Goal: Check status: Check status

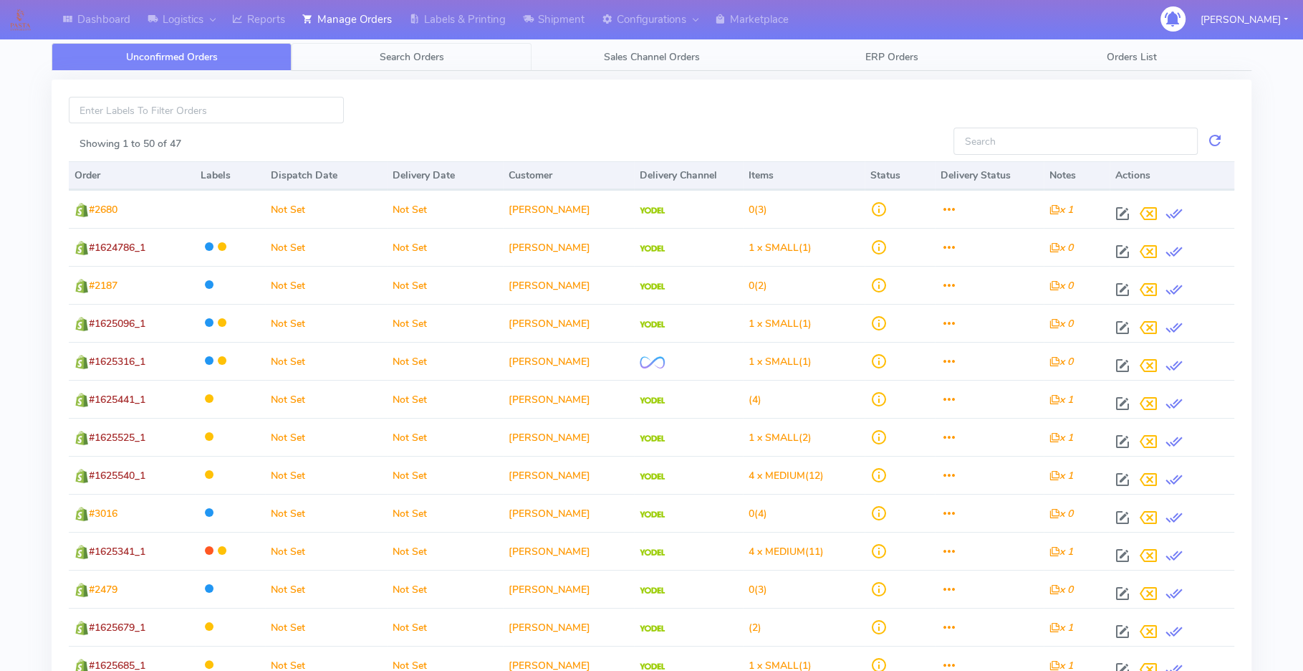
click at [398, 50] on span "Search Orders" at bounding box center [412, 57] width 64 height 14
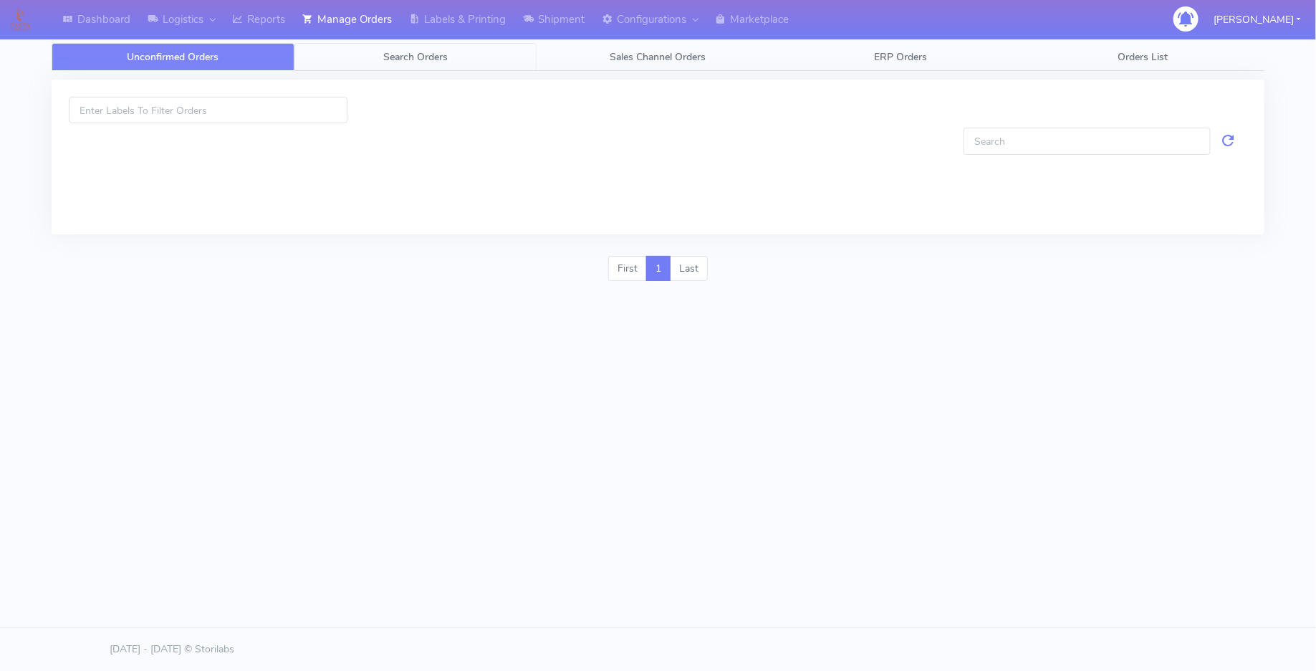
click at [415, 69] on link "Search Orders" at bounding box center [415, 57] width 243 height 28
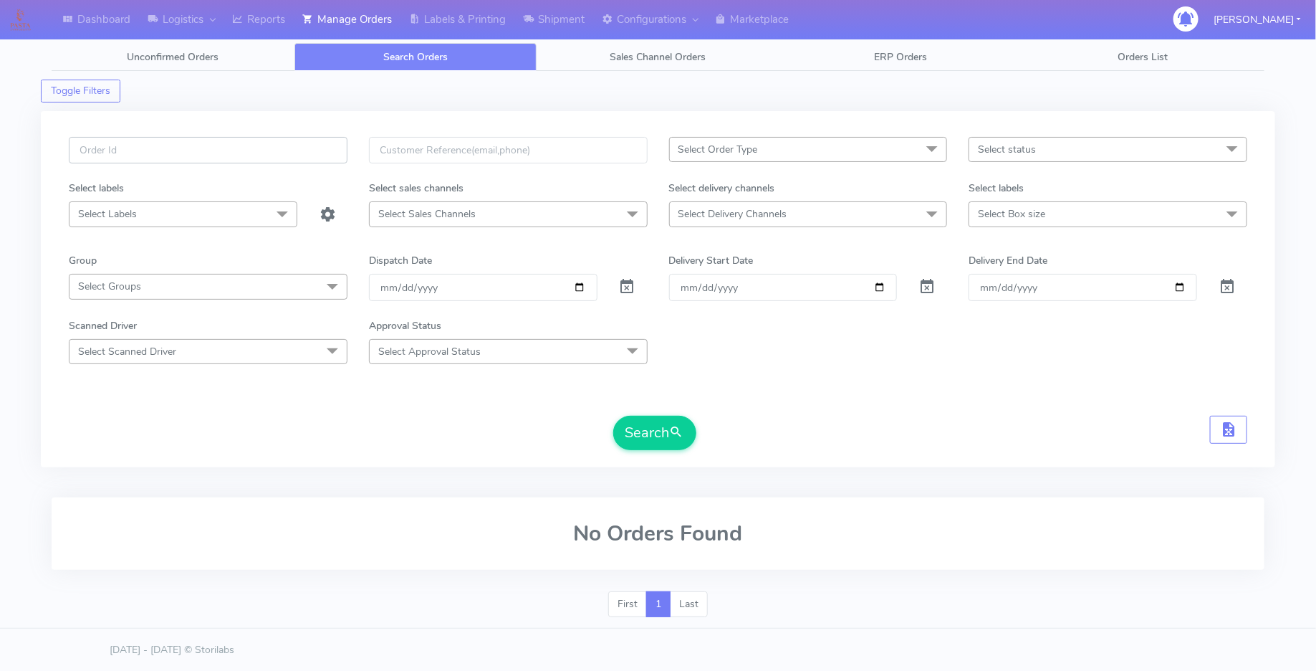
click at [221, 160] on input "text" at bounding box center [208, 150] width 279 height 27
paste input "1620305"
type input "1620305"
click at [627, 284] on span at bounding box center [627, 290] width 17 height 14
click at [658, 417] on button "Search" at bounding box center [654, 433] width 83 height 34
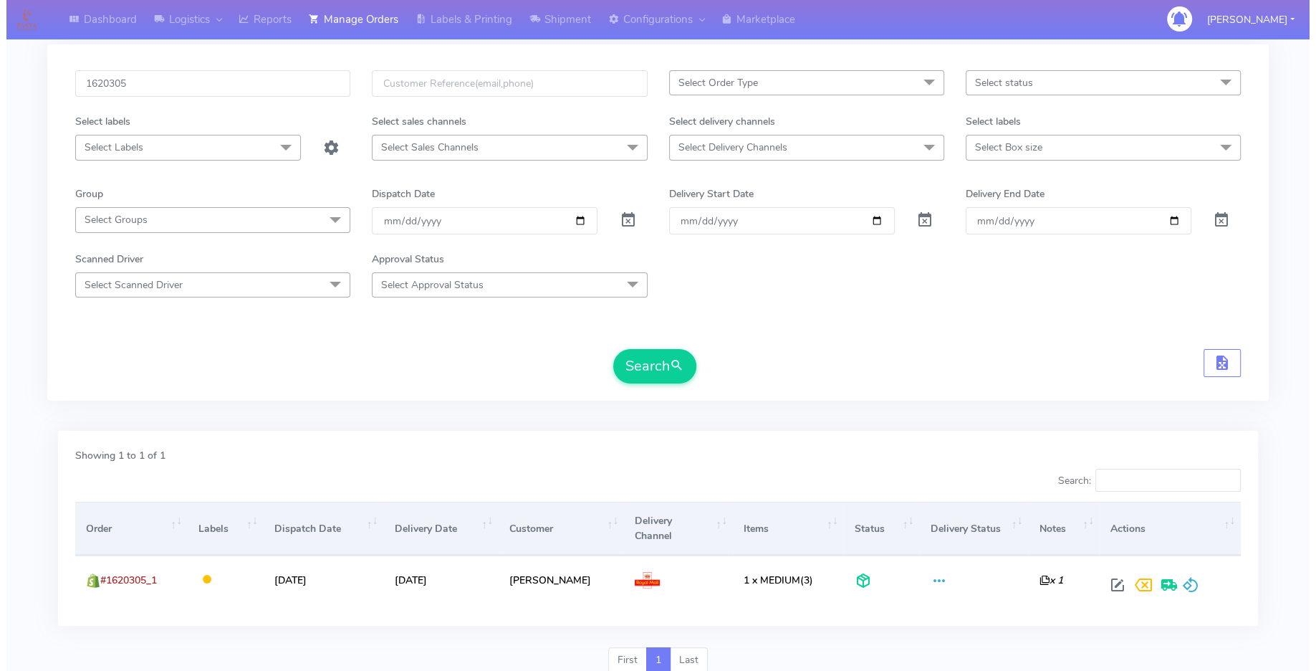
scroll to position [119, 0]
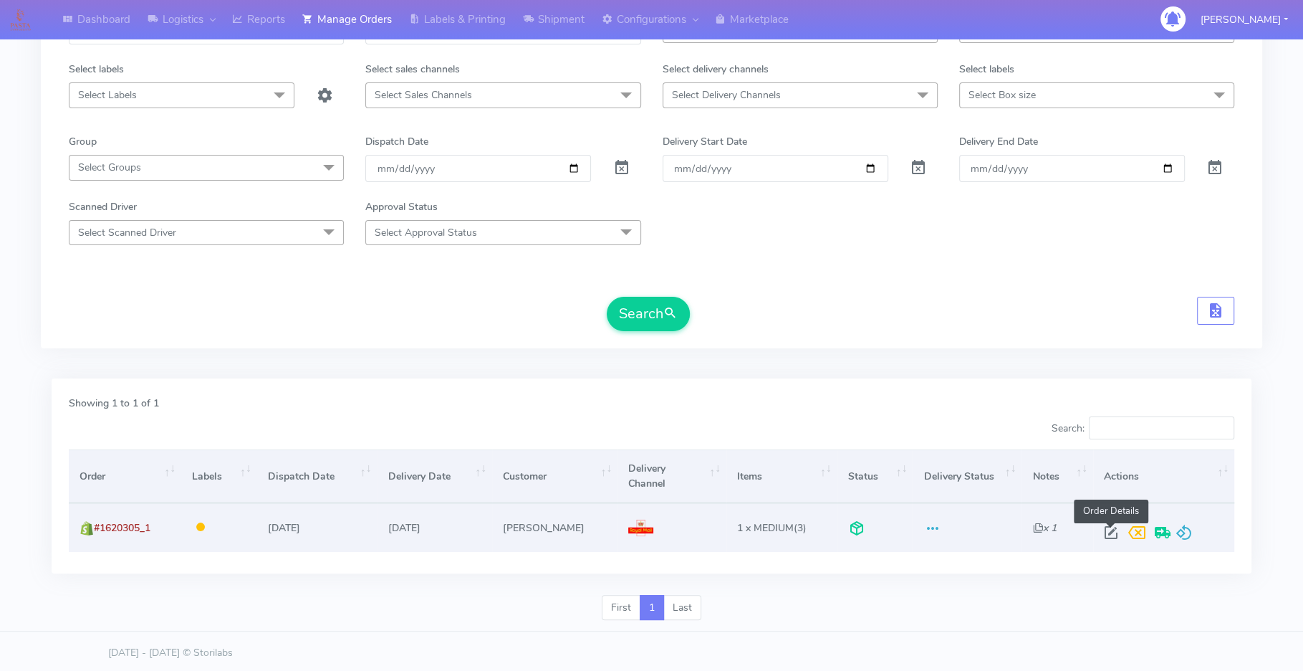
click at [1111, 529] on span at bounding box center [1111, 536] width 26 height 14
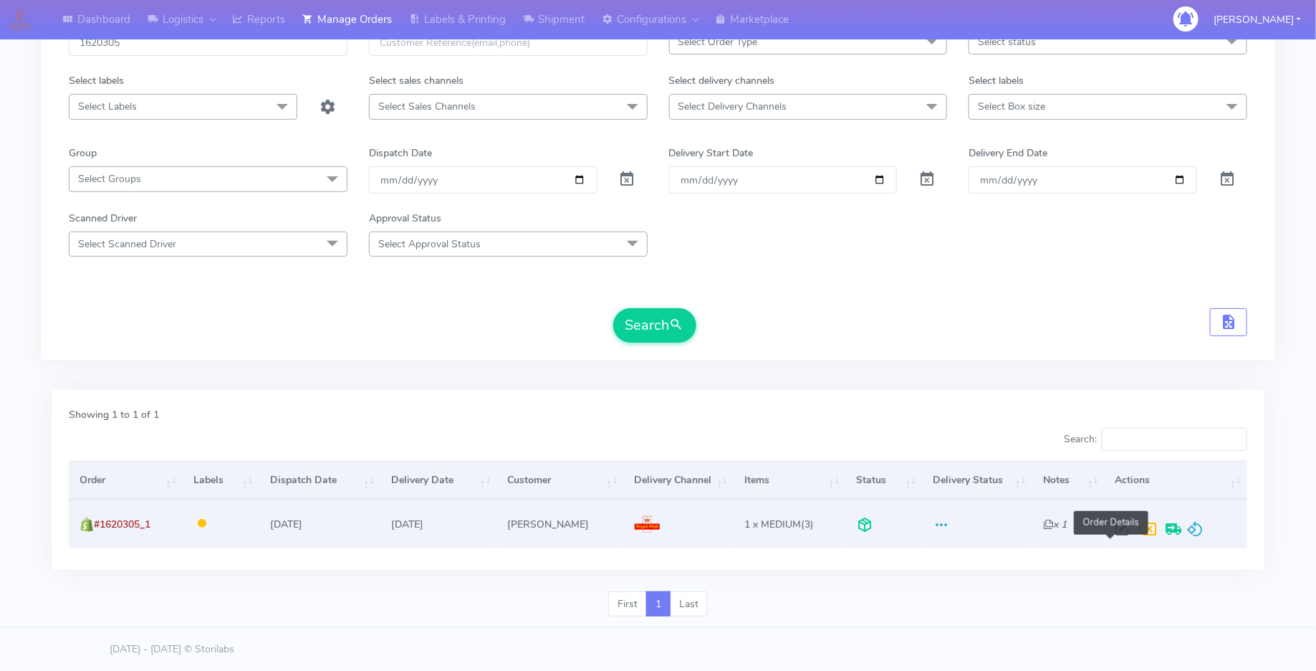
select select "3"
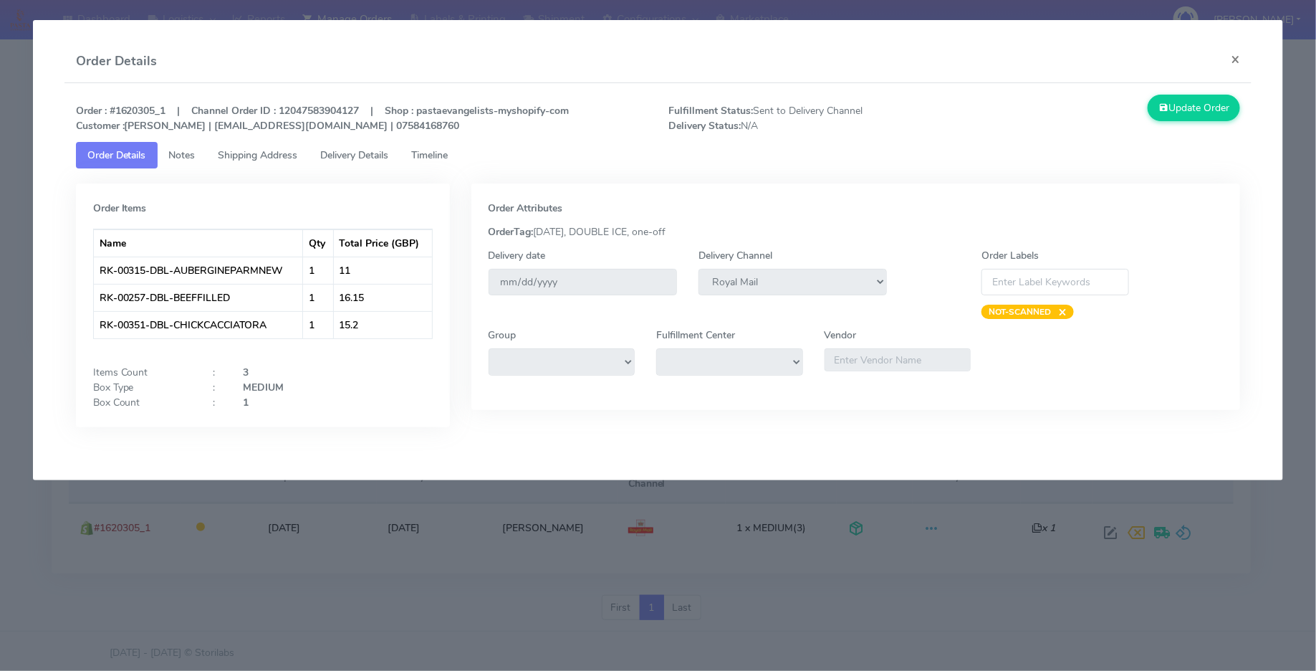
click at [423, 160] on span "Timeline" at bounding box center [430, 155] width 37 height 14
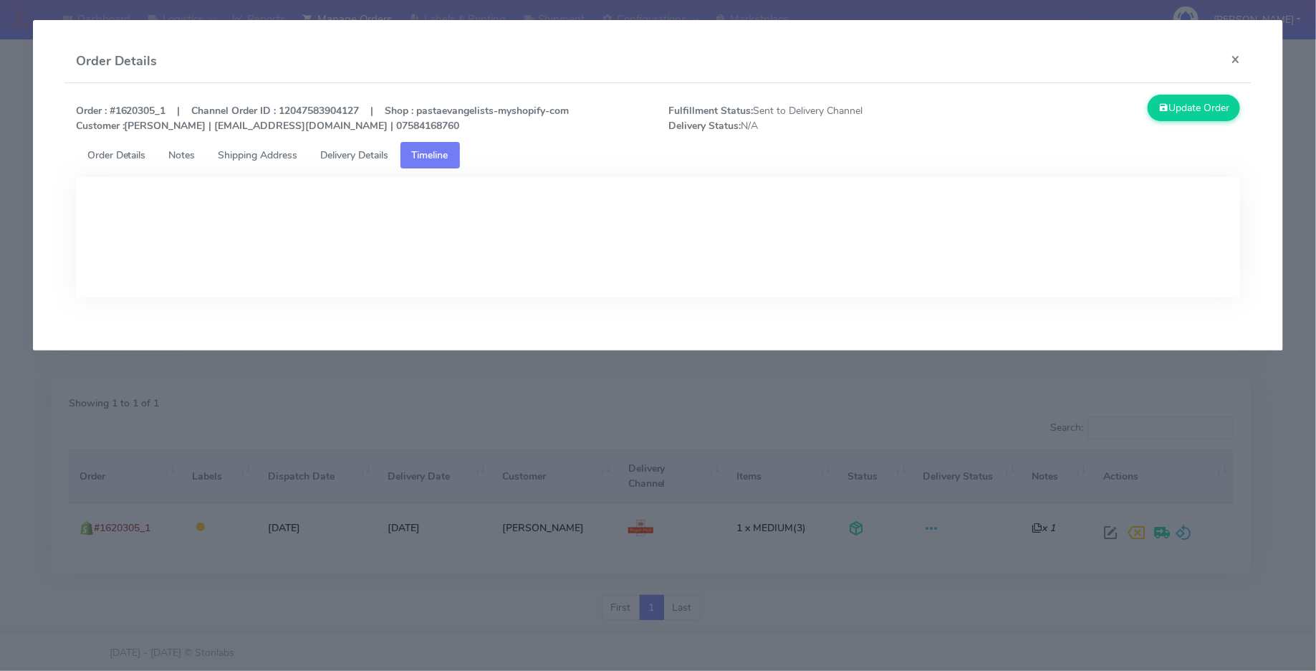
click at [342, 160] on span "Delivery Details" at bounding box center [355, 155] width 68 height 14
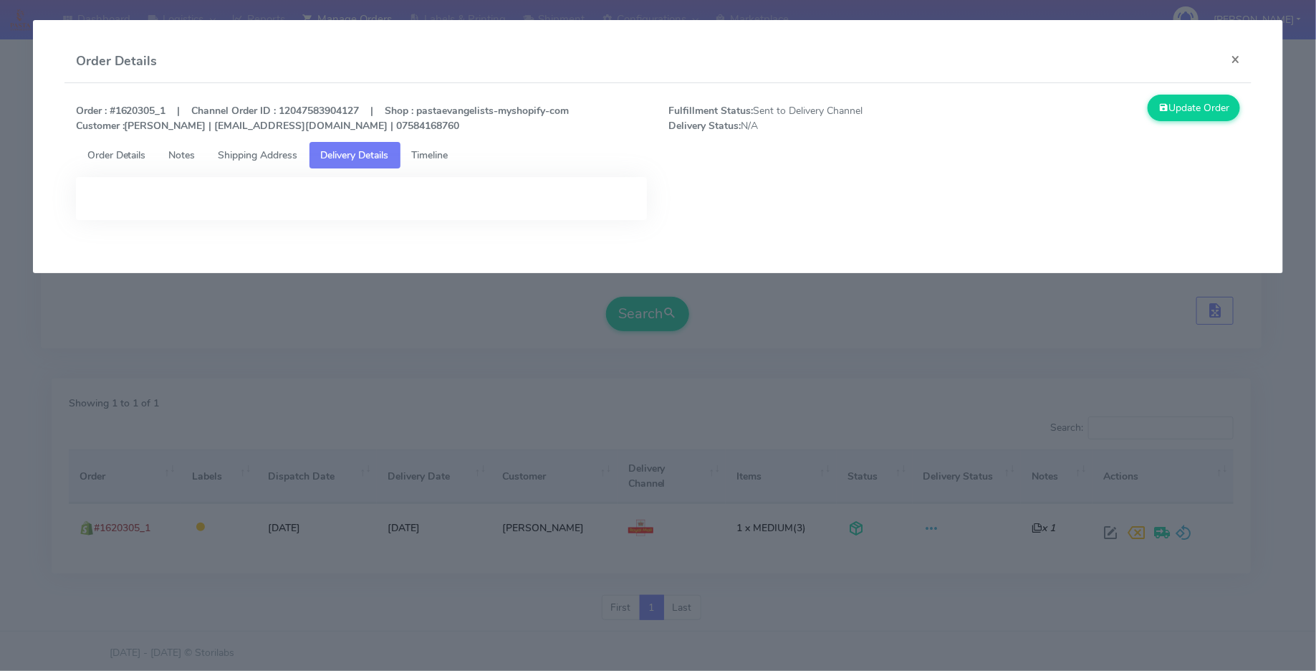
click at [832, 111] on span "Fulfillment Status: Sent to Delivery Channel Delivery Status: N/A" at bounding box center [806, 118] width 297 height 30
copy span "Fulfillment Status: Sent to Delivery Channel"
drag, startPoint x: 173, startPoint y: 114, endPoint x: 169, endPoint y: 101, distance: 13.6
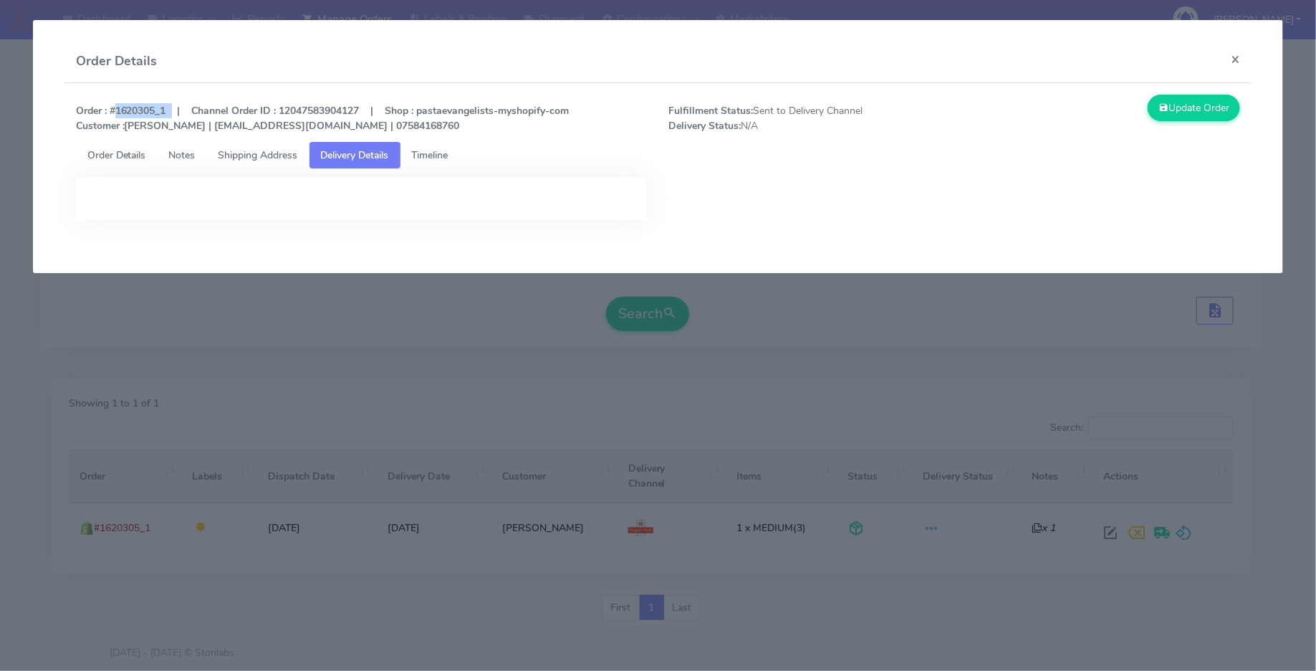
click at [111, 115] on strong "Order : #1620305_1 | Channel Order ID : 12047583904127 | Shop : pastaevangelist…" at bounding box center [323, 118] width 494 height 29
copy strong "#1620305_1"
